Goal: Find specific page/section: Find specific page/section

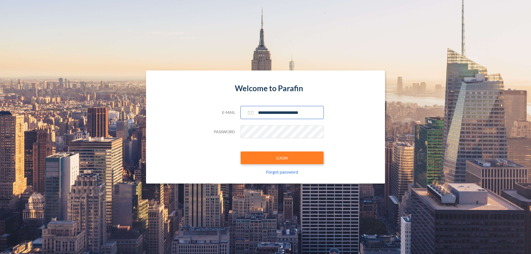
type input "**********"
click at [282, 158] on button "LOGIN" at bounding box center [282, 158] width 83 height 13
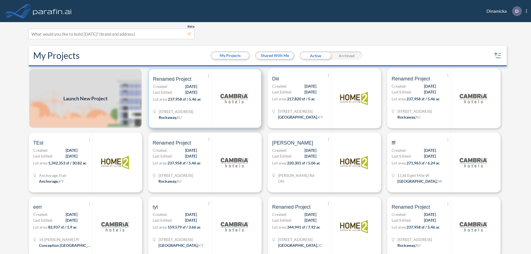
scroll to position [1, 0]
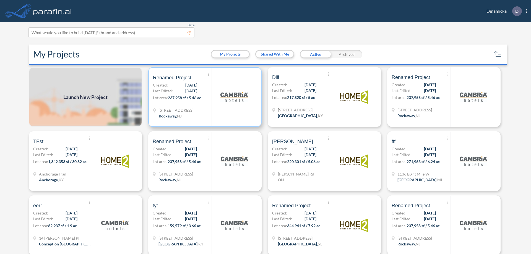
click at [204, 97] on p "Lot area: 237,958 sf / 5.46 ac" at bounding box center [182, 99] width 59 height 8
